Goal: Obtain resource: Download file/media

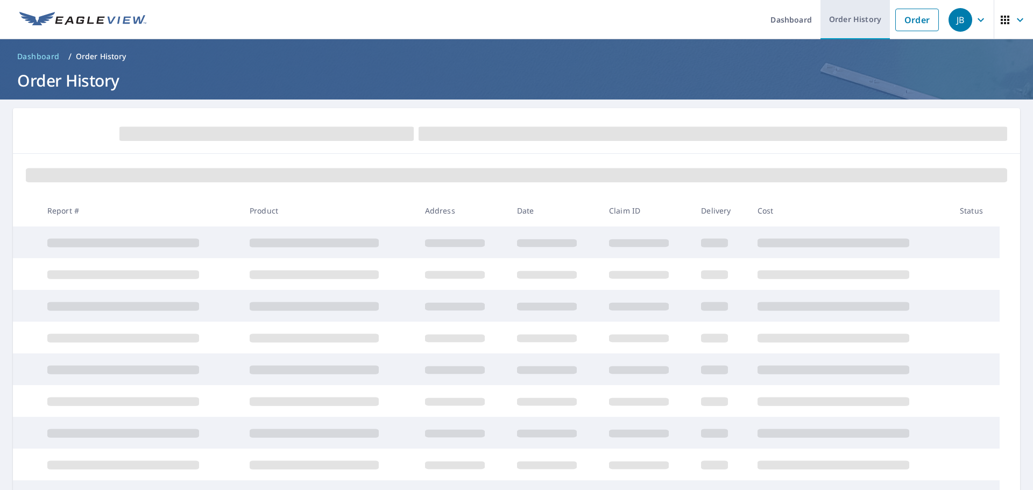
click at [852, 18] on link "Order History" at bounding box center [854, 19] width 69 height 39
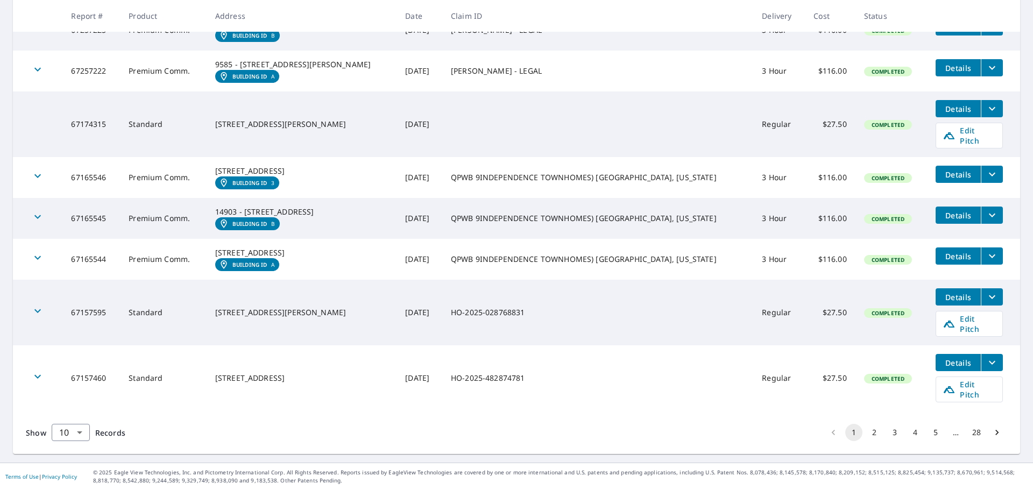
scroll to position [363, 0]
click at [866, 434] on button "2" at bounding box center [874, 432] width 17 height 17
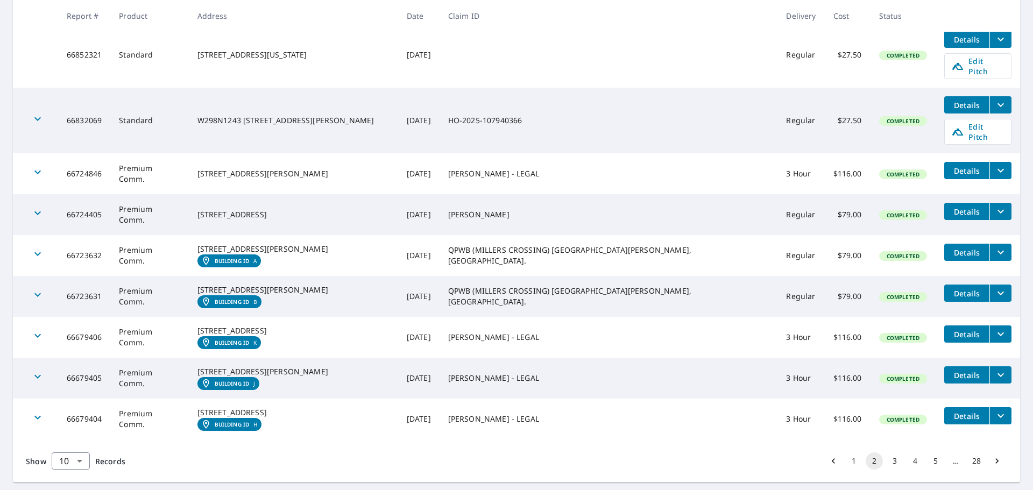
scroll to position [282, 0]
click at [250, 257] on em "Building ID" at bounding box center [232, 260] width 35 height 6
click at [994, 286] on icon "filesDropdownBtn-66723631" at bounding box center [1000, 292] width 13 height 13
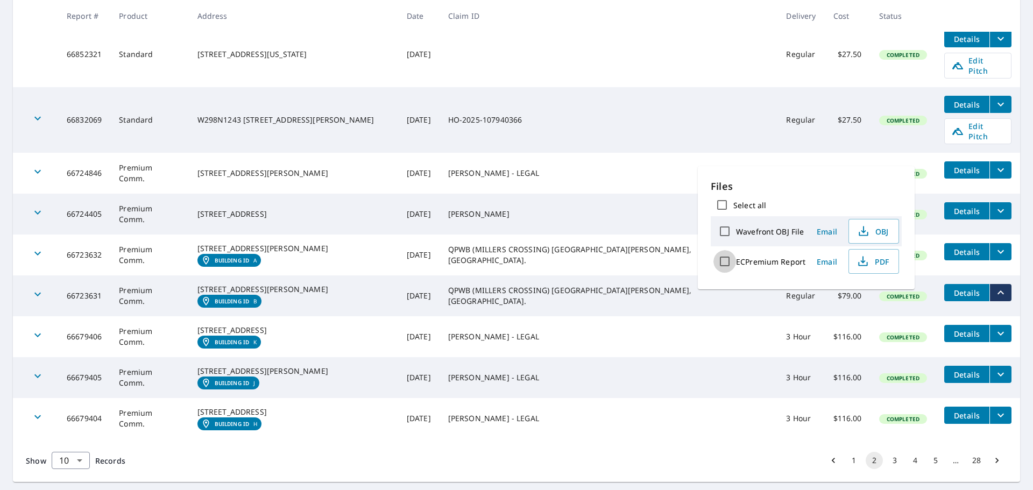
click at [726, 259] on input "ECPremium Report" at bounding box center [724, 261] width 23 height 23
checkbox input "true"
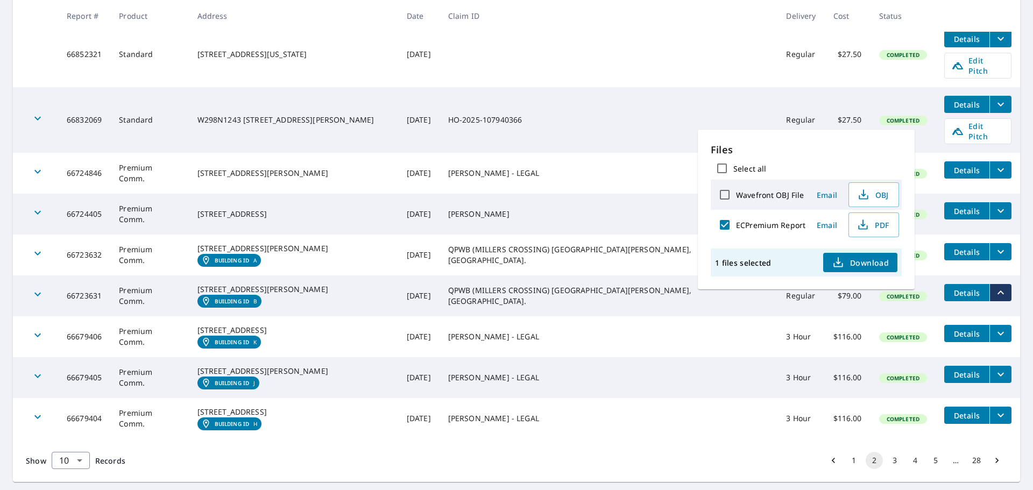
click at [859, 260] on span "Download" at bounding box center [860, 262] width 57 height 13
click at [829, 226] on span "Email" at bounding box center [827, 225] width 26 height 10
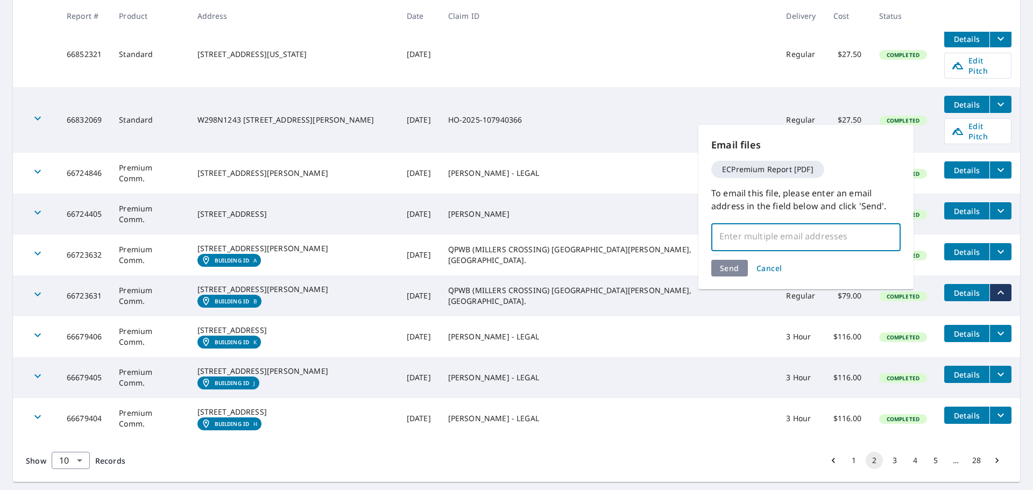
click at [800, 238] on input "text" at bounding box center [798, 236] width 164 height 20
drag, startPoint x: 822, startPoint y: 238, endPoint x: 720, endPoint y: 244, distance: 102.4
click at [720, 244] on input "doug@wjaconsltants.com" at bounding box center [798, 236] width 164 height 20
type input "doug@wjaconsltants.com"
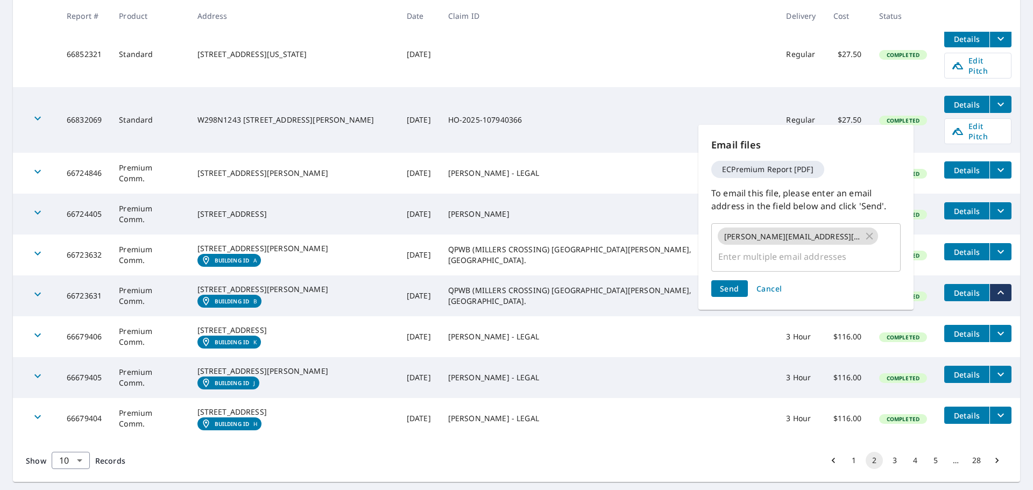
click at [728, 280] on div "Send Cancel" at bounding box center [805, 288] width 189 height 17
click at [728, 284] on span "Send" at bounding box center [729, 289] width 19 height 10
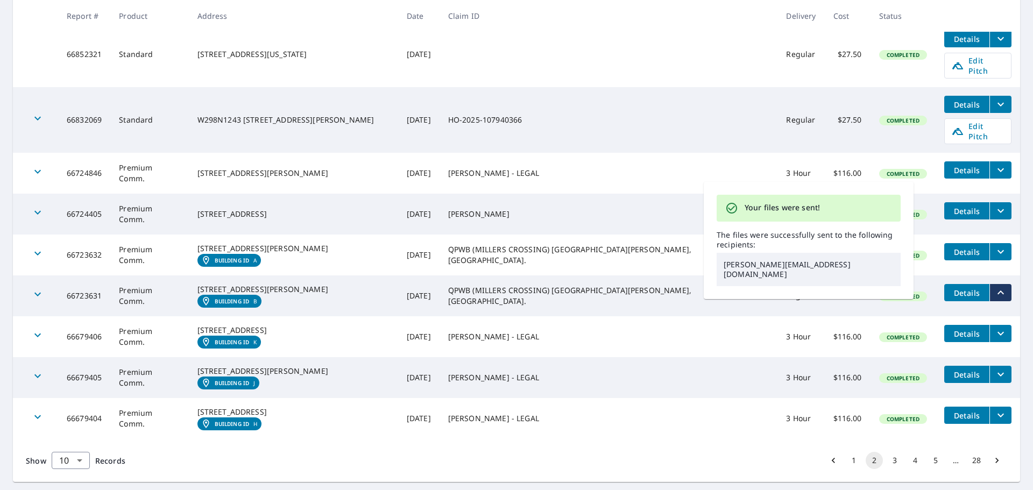
click at [670, 260] on td "QPWB (MILLERS CROSSING) SANTA ROSA BEACH, FL." at bounding box center [609, 255] width 338 height 41
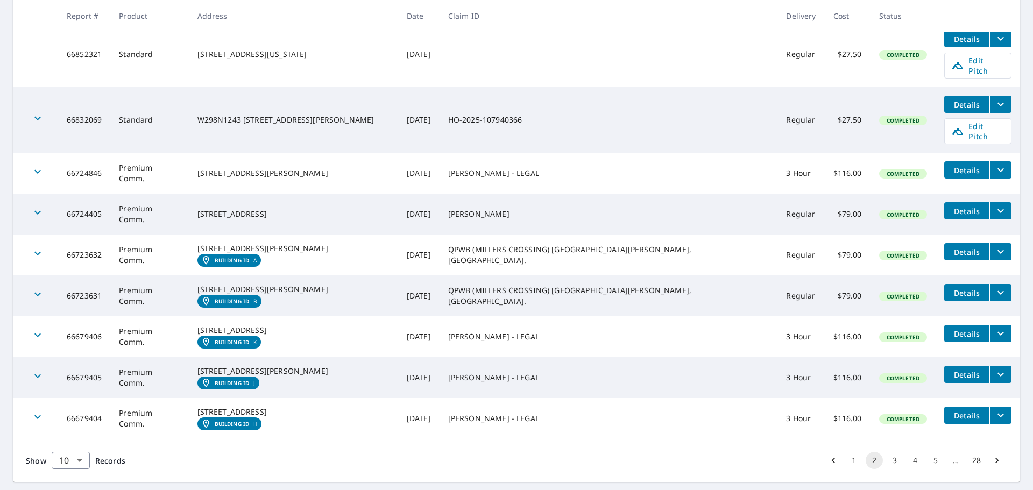
click at [994, 245] on icon "filesDropdownBtn-66723632" at bounding box center [1000, 251] width 13 height 13
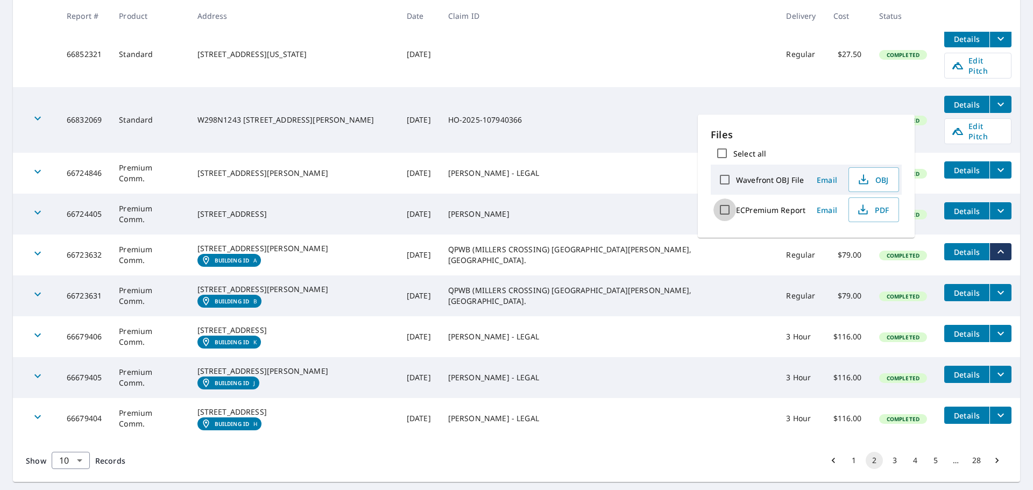
click at [725, 209] on input "ECPremium Report" at bounding box center [724, 210] width 23 height 23
checkbox input "true"
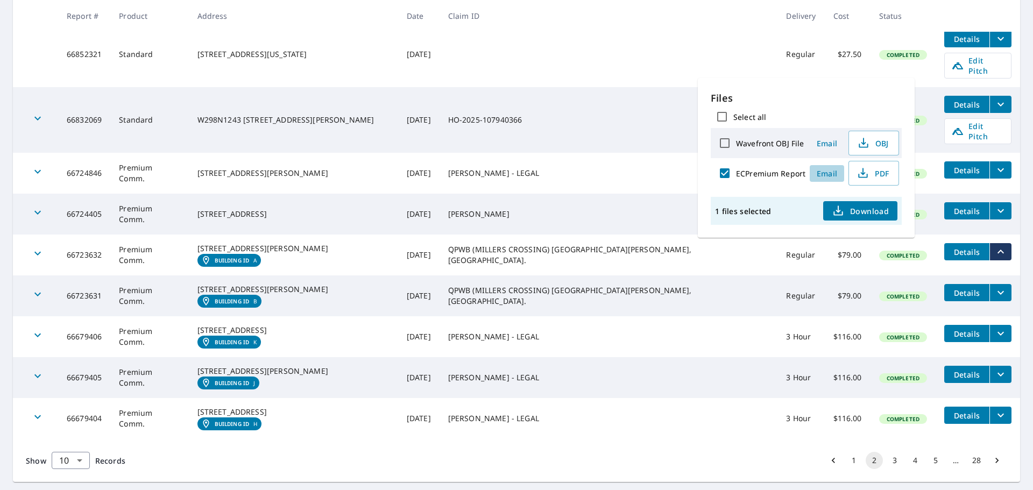
click at [825, 173] on span "Email" at bounding box center [827, 173] width 26 height 10
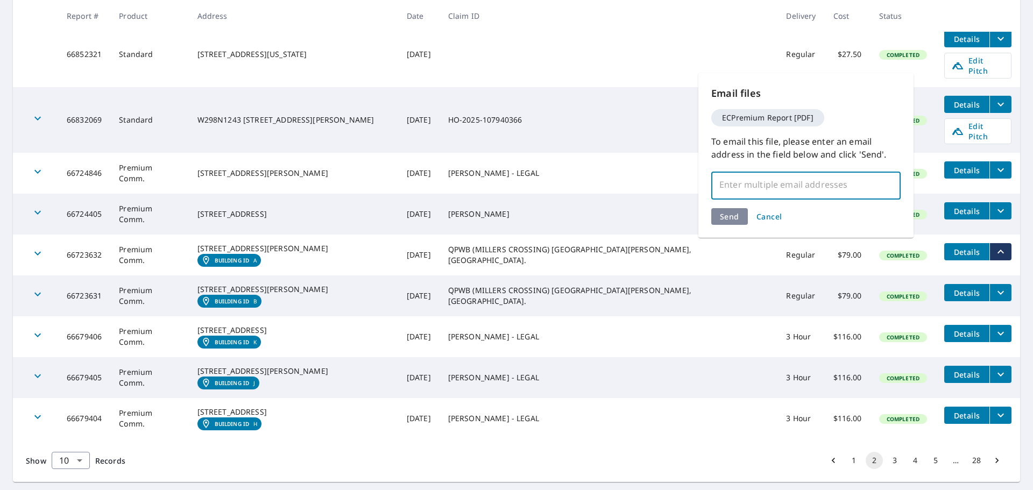
paste input "doug@wjaconsltants.com"
type input "doug@wjaconsltants.com"
click at [734, 217] on div "Send Cancel" at bounding box center [805, 216] width 189 height 17
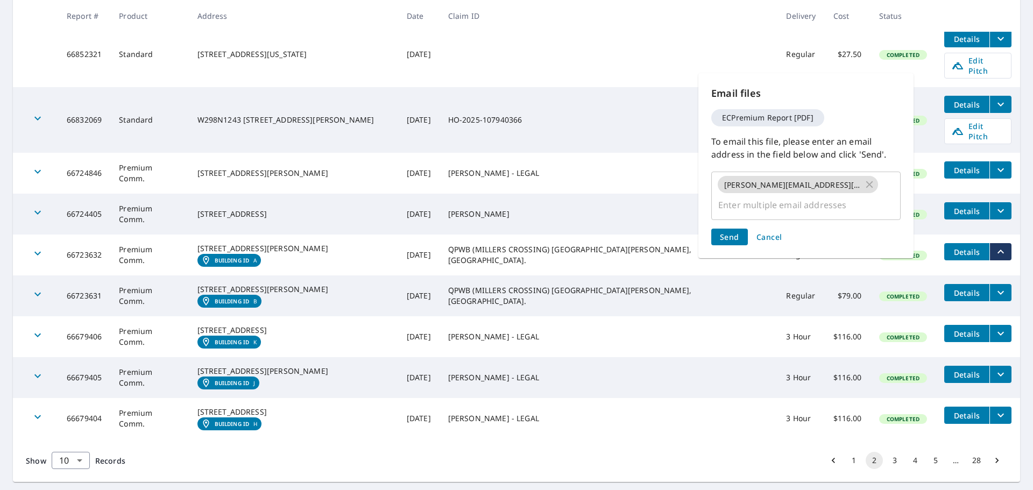
click at [733, 232] on span "Send" at bounding box center [729, 237] width 19 height 10
click at [732, 232] on span "Send" at bounding box center [729, 237] width 19 height 10
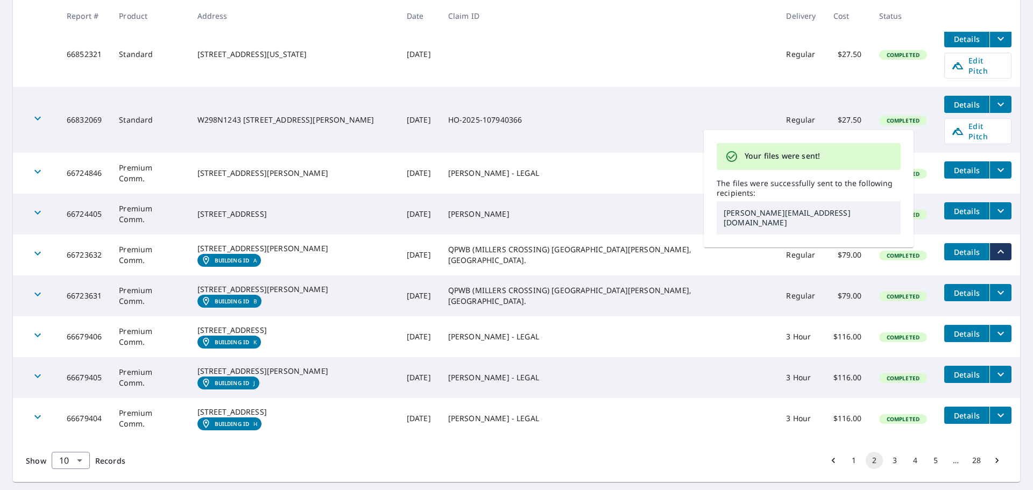
click at [667, 237] on td "QPWB (MILLERS CROSSING) SANTA ROSA BEACH, FL." at bounding box center [609, 255] width 338 height 41
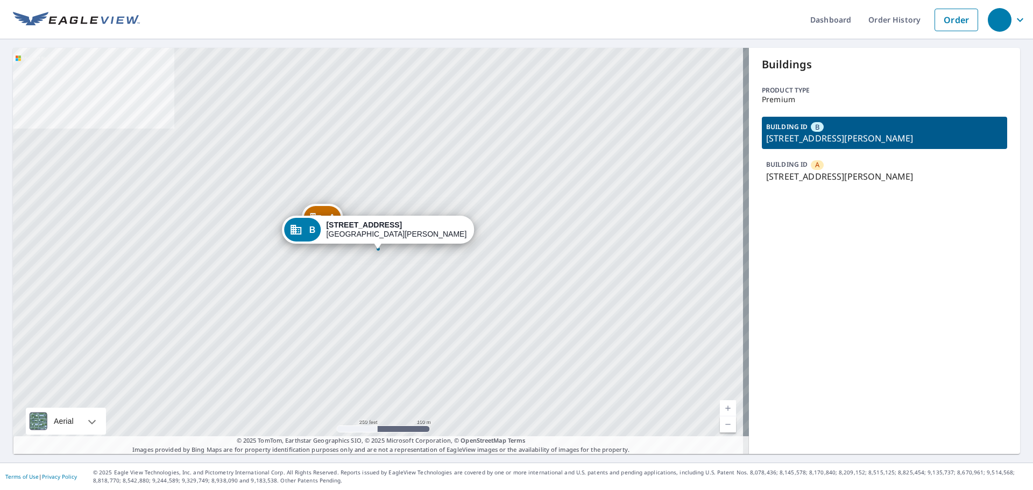
click at [811, 132] on p "[STREET_ADDRESS][PERSON_NAME]" at bounding box center [884, 138] width 237 height 13
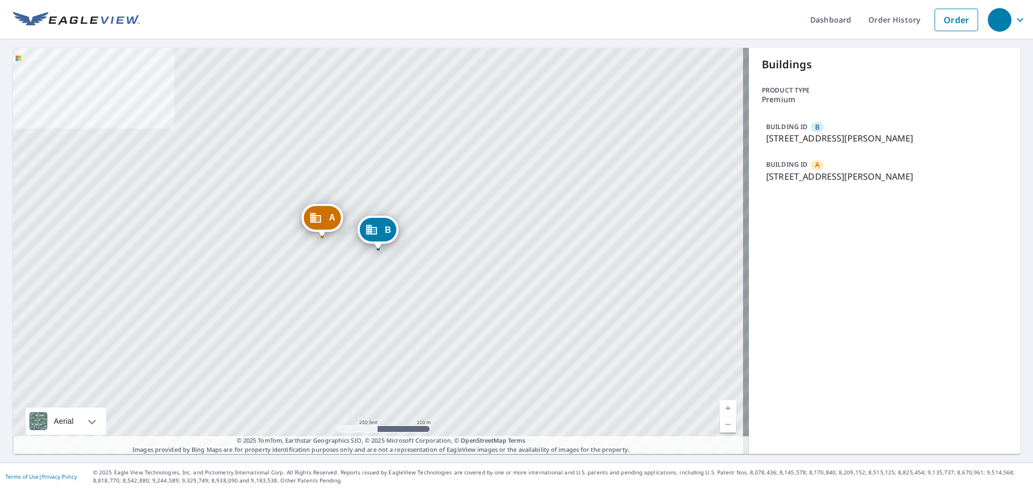
click at [795, 137] on p "[STREET_ADDRESS][PERSON_NAME]" at bounding box center [884, 138] width 237 height 13
